Goal: Information Seeking & Learning: Learn about a topic

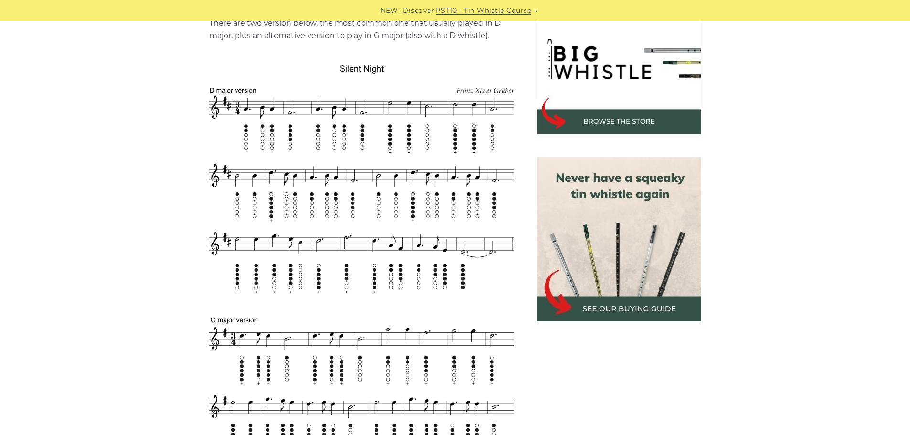
scroll to position [334, 0]
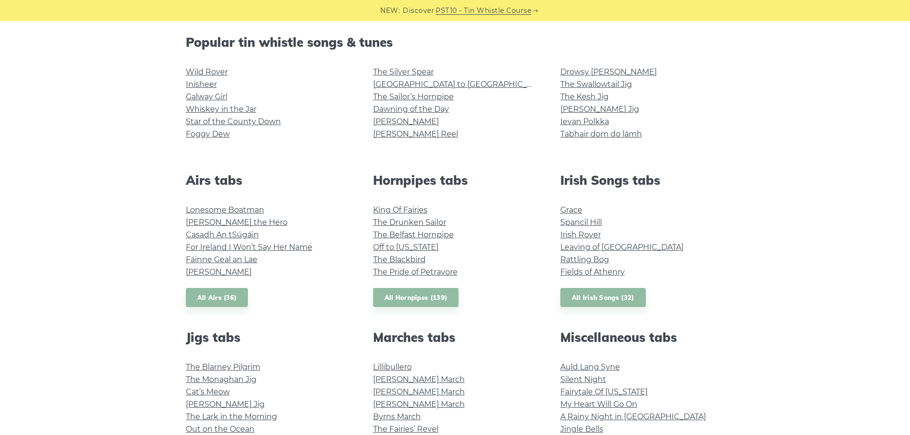
scroll to position [191, 0]
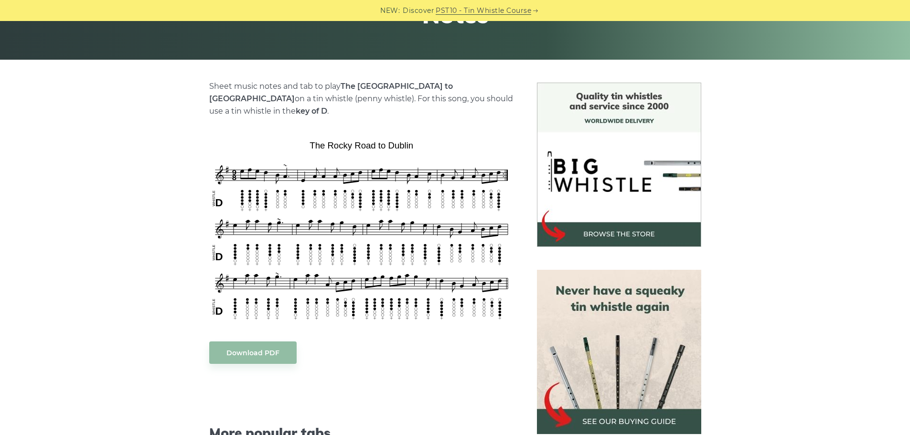
scroll to position [239, 0]
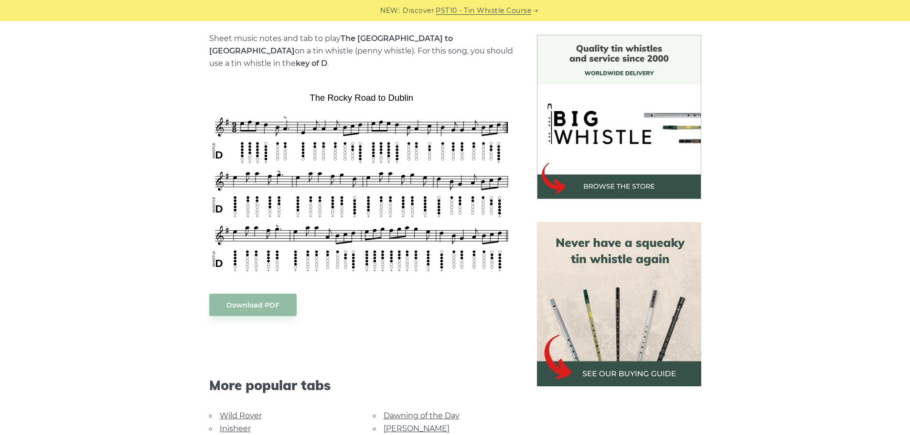
click at [747, 332] on div "Sheet music notes and tab to play The Rocky Road to Dublin on a tin whistle (pe…" at bounding box center [455, 327] width 910 height 585
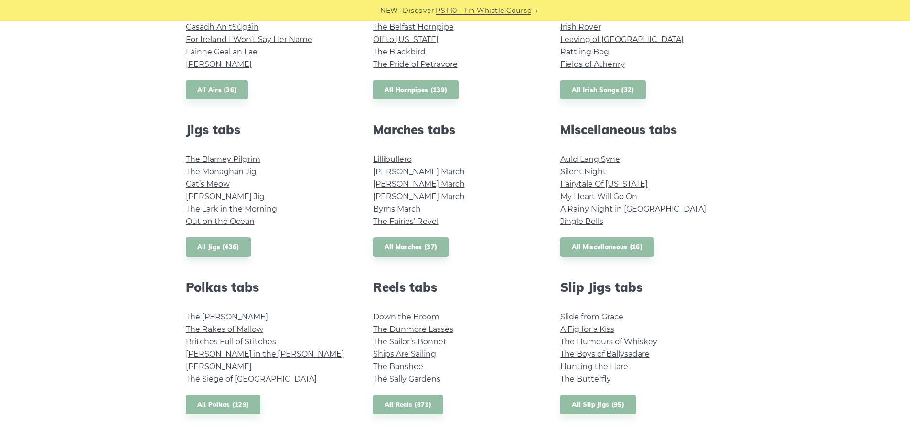
scroll to position [430, 0]
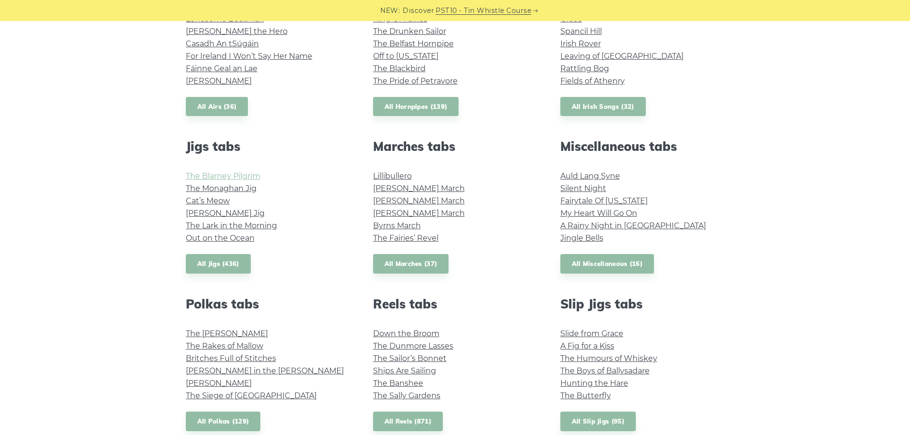
click at [243, 175] on link "The Blarney Pilgrim" at bounding box center [223, 175] width 74 height 9
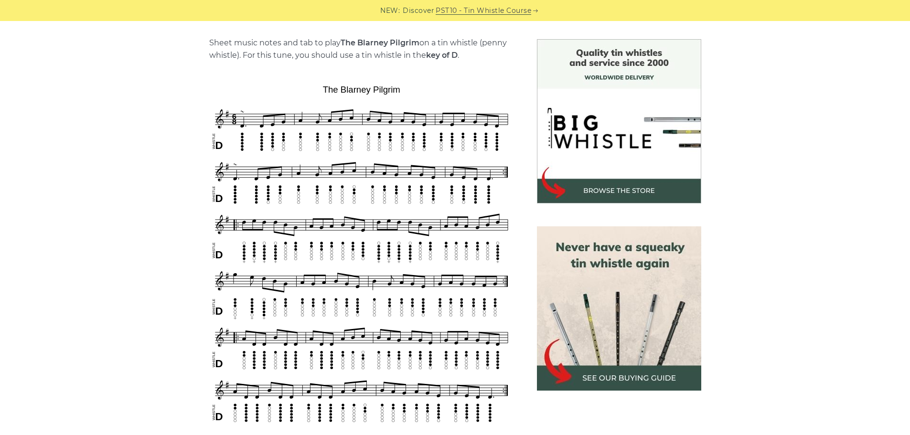
scroll to position [286, 0]
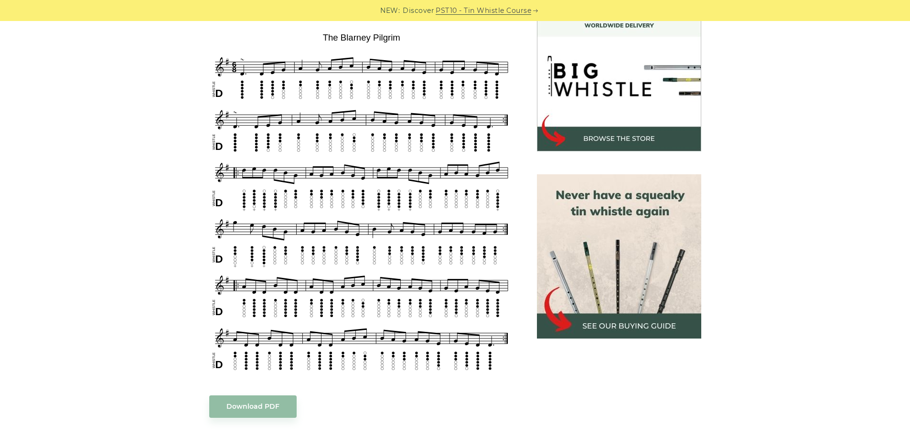
click at [201, 358] on div "Sheet music notes and tab to play The Blarney Pilgrim on a tin whistle ([PERSON…" at bounding box center [362, 360] width 328 height 747
